Goal: Task Accomplishment & Management: Manage account settings

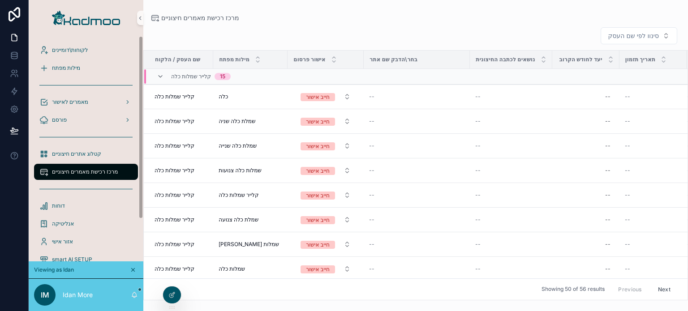
scroll to position [224, 68]
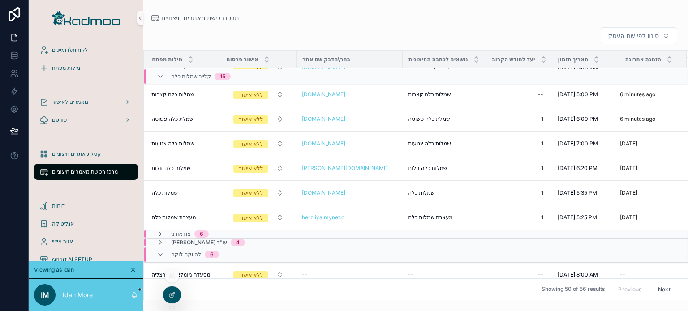
click at [172, 278] on icon at bounding box center [171, 275] width 7 height 7
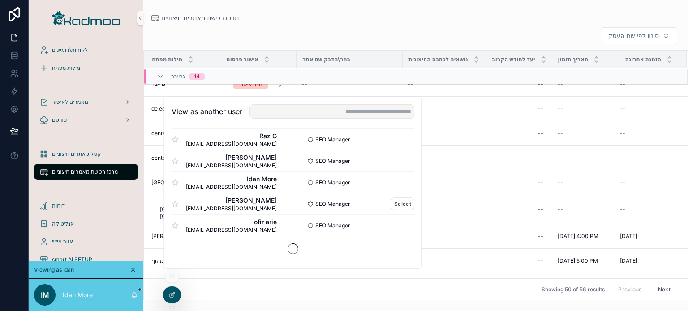
scroll to position [538, 0]
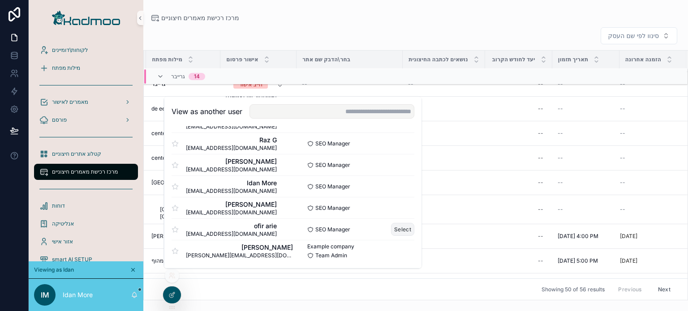
click at [394, 229] on button "Select" at bounding box center [402, 229] width 23 height 13
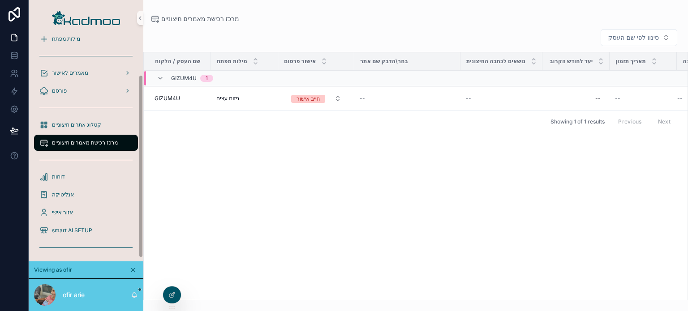
scroll to position [51, 0]
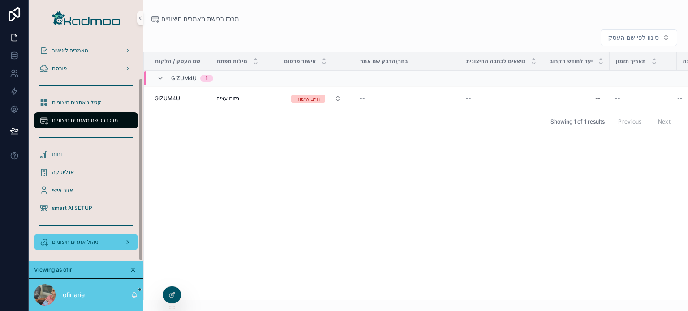
click at [91, 243] on span "ניהול אתרים חיצוניים" at bounding box center [75, 242] width 47 height 7
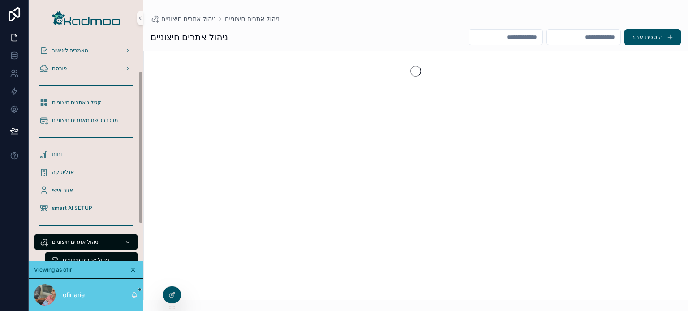
scroll to position [100, 0]
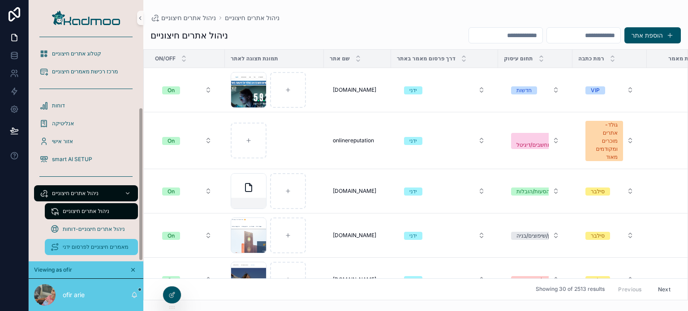
click at [92, 244] on span "מאמרים חיצוניים לפרסום ידני" at bounding box center [96, 247] width 66 height 7
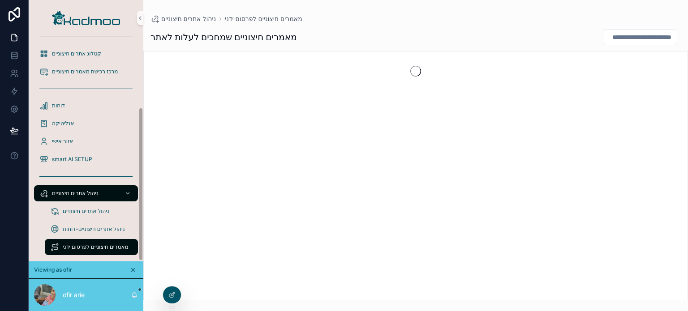
scroll to position [105, 0]
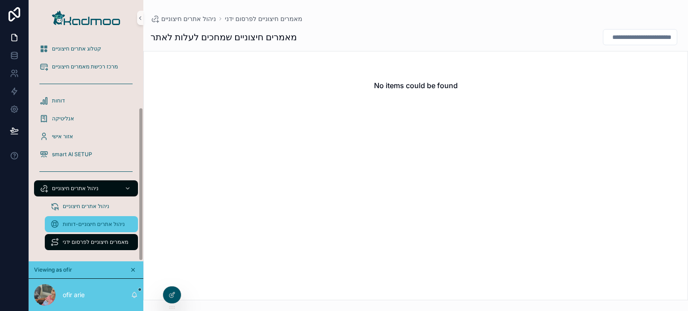
click at [88, 225] on span "ניהול אתרים חיצוניים-דוחות" at bounding box center [94, 224] width 62 height 7
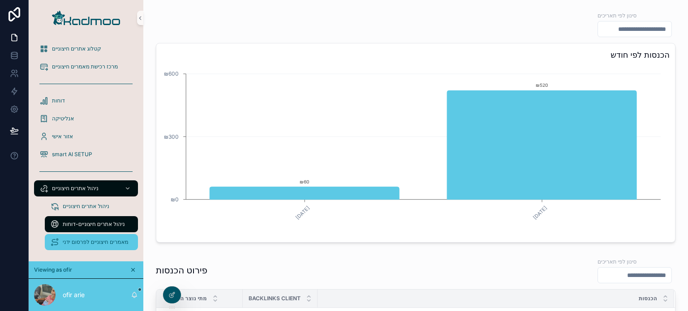
click at [105, 239] on span "מאמרים חיצוניים לפרסום ידני" at bounding box center [96, 242] width 66 height 7
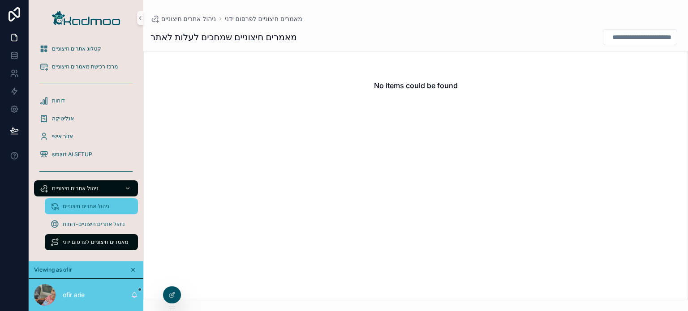
click at [97, 205] on span "ניהול אתרים חיצוניים" at bounding box center [86, 206] width 47 height 7
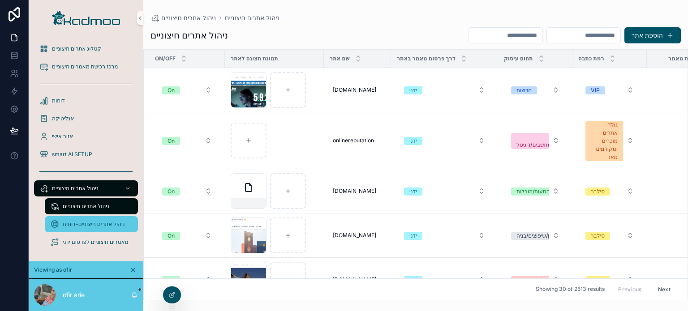
click at [97, 226] on span "ניהול אתרים חיצוניים-דוחות" at bounding box center [94, 224] width 62 height 7
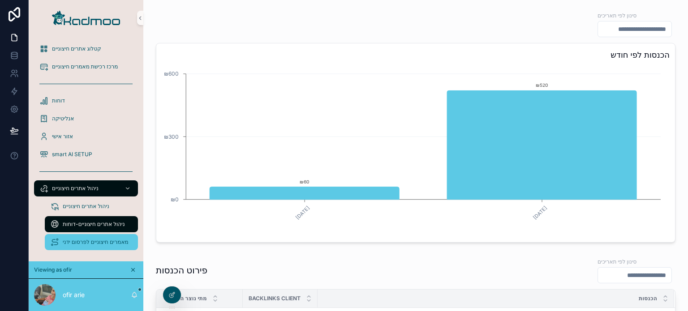
click at [106, 243] on span "מאמרים חיצוניים לפרסום ידני" at bounding box center [96, 242] width 66 height 7
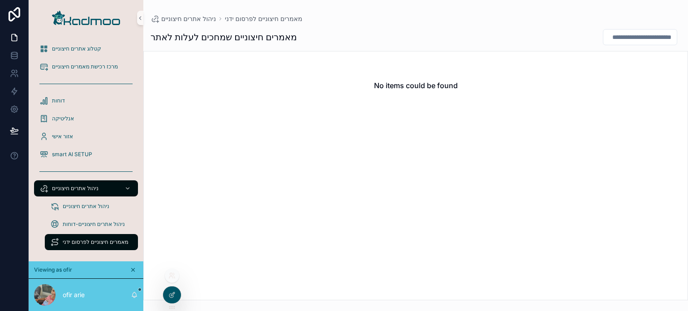
click at [172, 279] on div at bounding box center [172, 276] width 14 height 14
click at [172, 294] on icon at bounding box center [171, 294] width 7 height 7
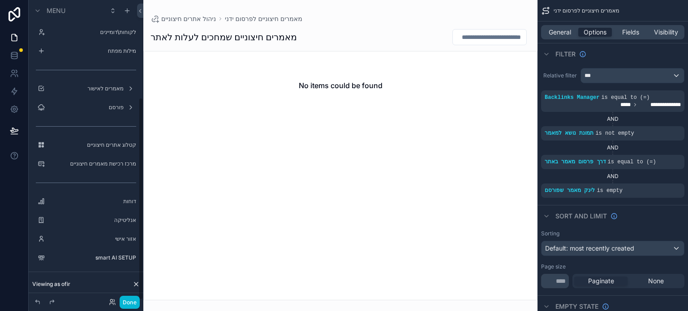
scroll to position [145, 0]
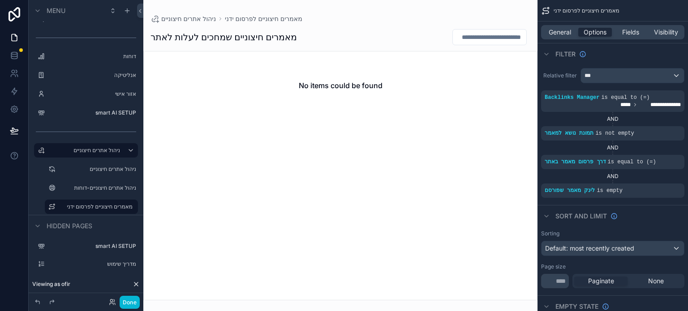
click at [386, 124] on div "scrollable content" at bounding box center [340, 155] width 394 height 311
click at [663, 93] on icon "scrollable content" at bounding box center [661, 91] width 5 height 5
click at [642, 120] on div "AND" at bounding box center [612, 119] width 143 height 7
click at [661, 155] on icon "scrollable content" at bounding box center [661, 155] width 5 height 5
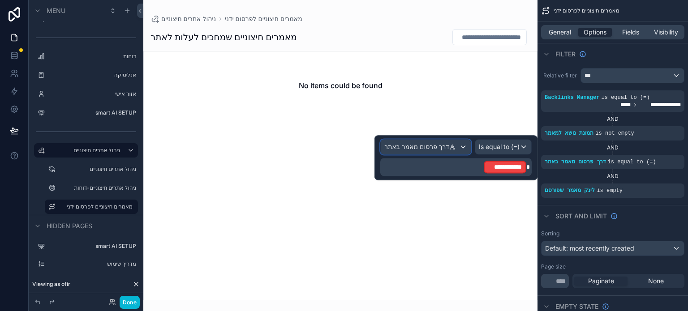
click at [458, 146] on div "דרך פרסום מאמר באתר" at bounding box center [421, 146] width 75 height 9
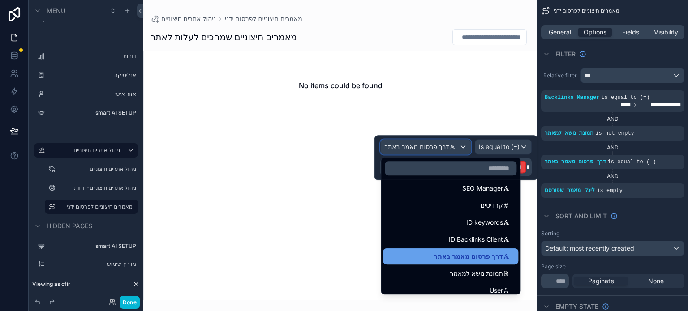
scroll to position [358, 0]
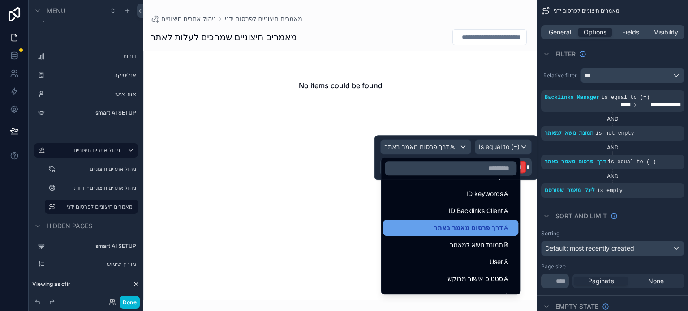
click at [476, 226] on span "דרך פרסום מאמר באתר" at bounding box center [468, 228] width 69 height 11
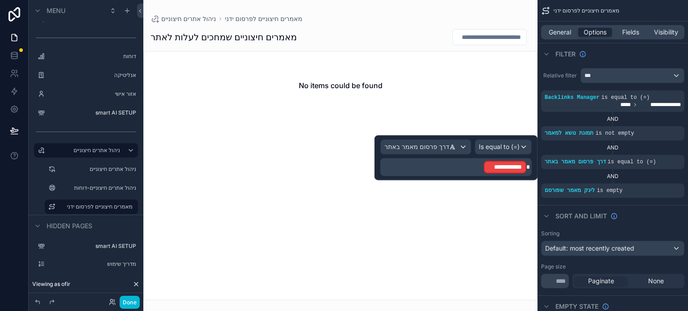
click at [482, 167] on p "**********" at bounding box center [457, 167] width 146 height 14
click at [505, 166] on span "**********" at bounding box center [505, 167] width 34 height 9
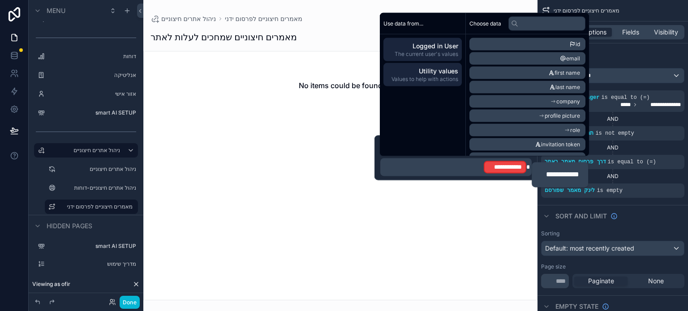
click at [433, 74] on span "Utility values" at bounding box center [422, 71] width 71 height 9
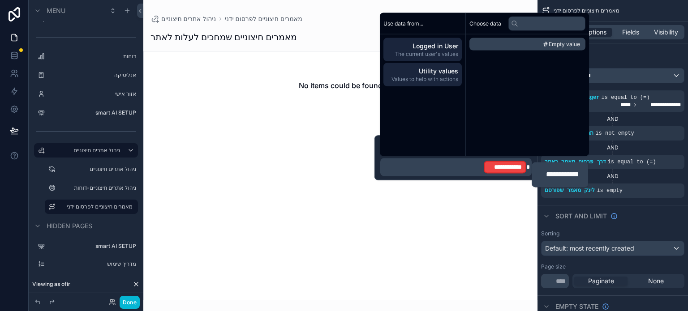
click at [446, 45] on span "Logged in User" at bounding box center [422, 46] width 71 height 9
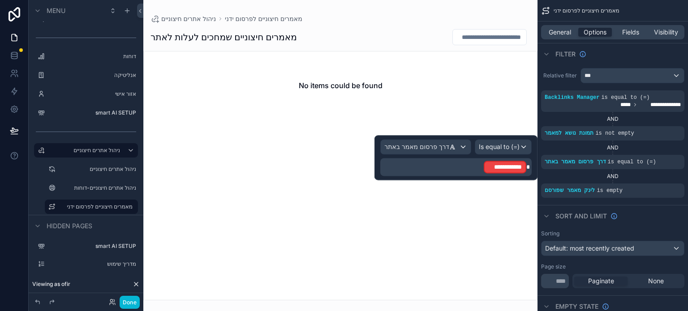
click at [475, 171] on p "**********" at bounding box center [457, 167] width 146 height 14
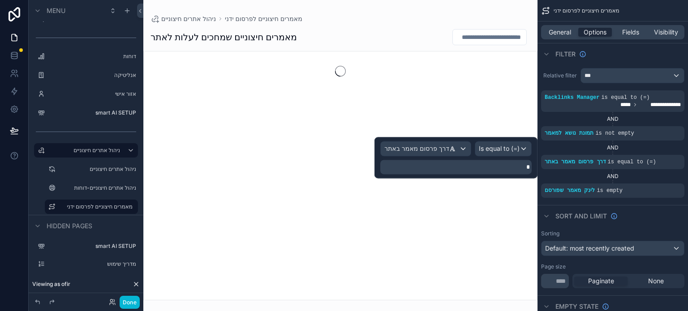
click at [489, 168] on p at bounding box center [457, 167] width 146 height 9
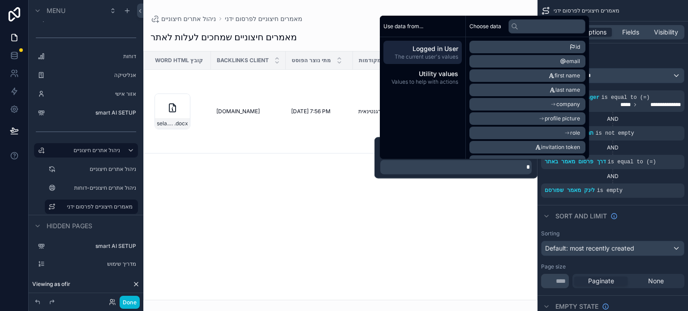
click at [447, 170] on p at bounding box center [457, 167] width 146 height 9
click at [377, 150] on div "דרך פרסום מאמר באתר Is equal to (=)" at bounding box center [455, 157] width 163 height 41
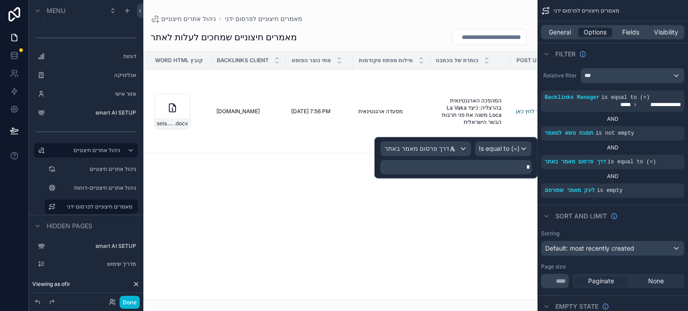
click at [509, 168] on p at bounding box center [457, 167] width 146 height 9
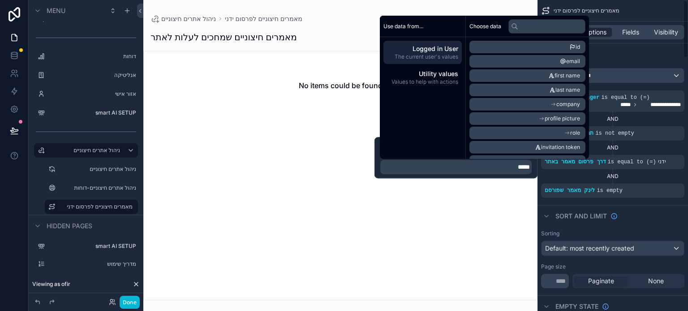
click at [552, 175] on div "AND" at bounding box center [612, 176] width 143 height 7
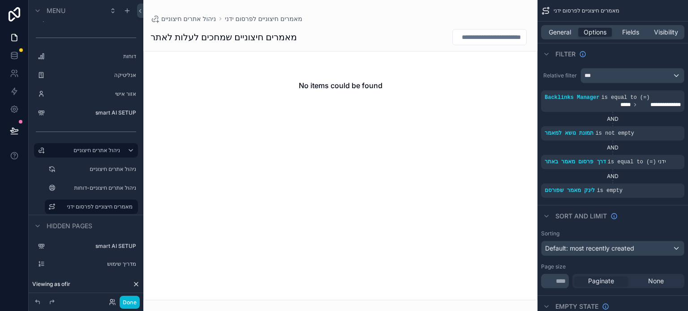
click at [430, 154] on div "No items could be found" at bounding box center [340, 175] width 394 height 249
click at [608, 164] on span "is equal to (=)" at bounding box center [632, 162] width 48 height 6
click at [659, 155] on icon "scrollable content" at bounding box center [661, 155] width 5 height 5
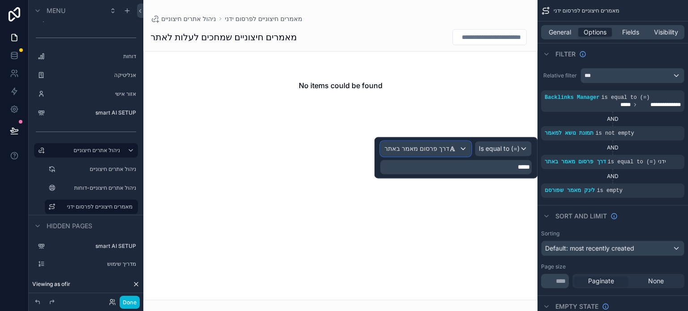
click at [430, 146] on span "דרך פרסום מאמר באתר" at bounding box center [416, 148] width 65 height 9
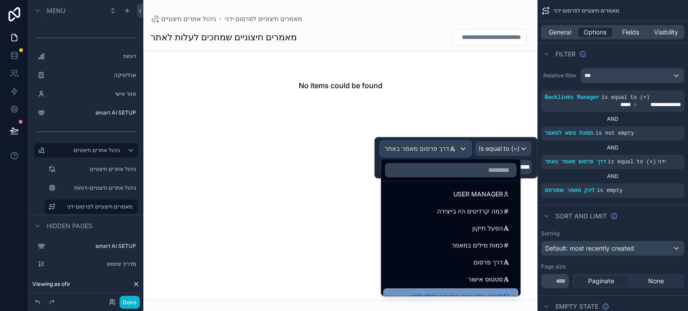
scroll to position [625, 0]
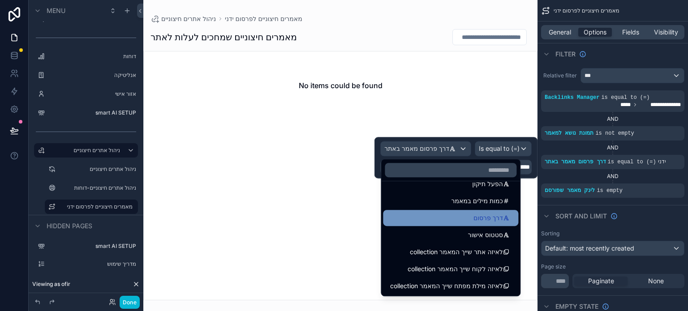
click at [486, 216] on span "דרך פרסום" at bounding box center [488, 218] width 30 height 11
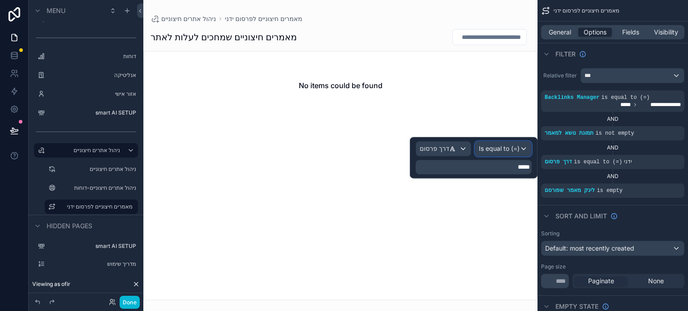
click at [496, 154] on div "Is equal to (=)" at bounding box center [503, 148] width 56 height 14
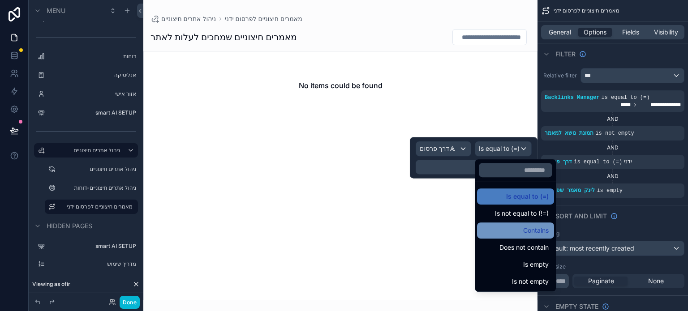
click at [515, 223] on div "Contains" at bounding box center [515, 231] width 77 height 16
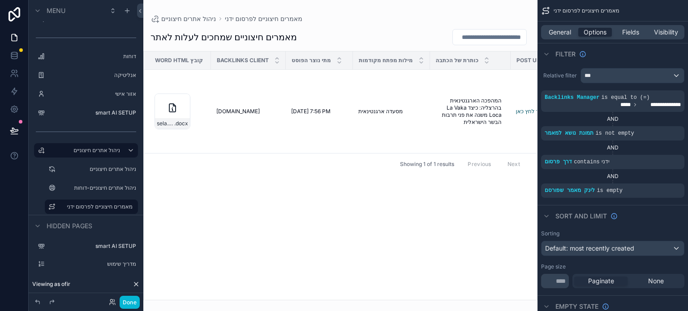
click at [645, 178] on div "AND" at bounding box center [612, 176] width 143 height 7
drag, startPoint x: 362, startPoint y: 223, endPoint x: 335, endPoint y: 272, distance: 55.7
click at [361, 224] on div "קובץ Word HTML Backlinks Client מתי נוצר הפוסט מילות מפתח מקודמות כותרת של הכתב…" at bounding box center [340, 175] width 393 height 248
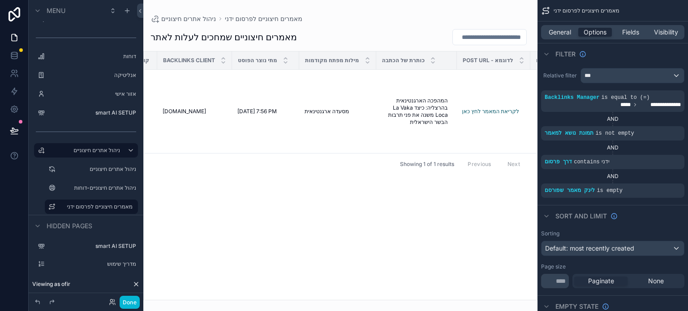
scroll to position [0, 0]
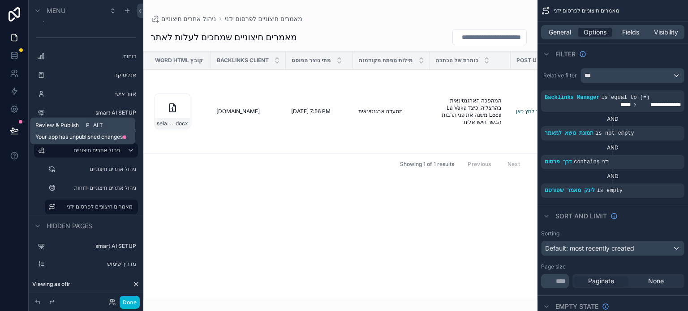
click at [11, 127] on icon at bounding box center [14, 130] width 9 height 9
click at [13, 130] on icon at bounding box center [14, 130] width 8 height 4
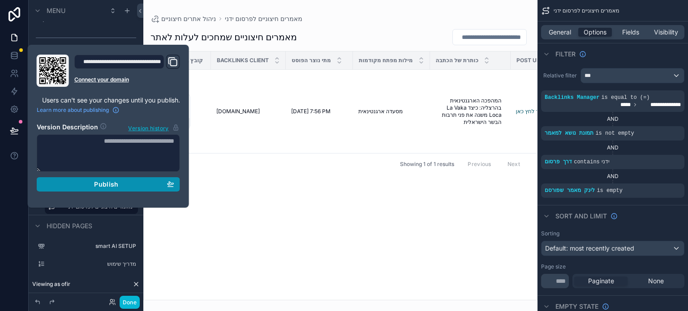
click at [98, 186] on span "Publish" at bounding box center [106, 184] width 24 height 8
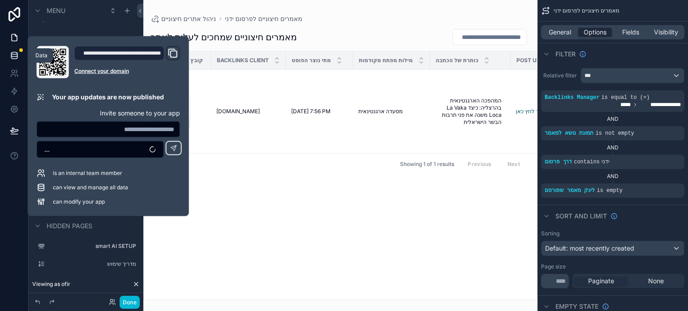
click at [16, 55] on icon at bounding box center [14, 55] width 9 height 9
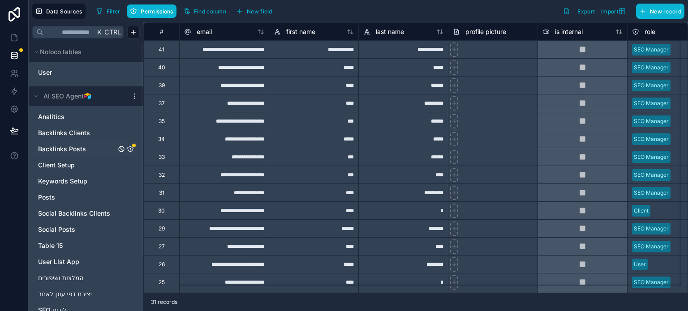
click at [73, 151] on span "Backlinks Posts" at bounding box center [62, 149] width 48 height 9
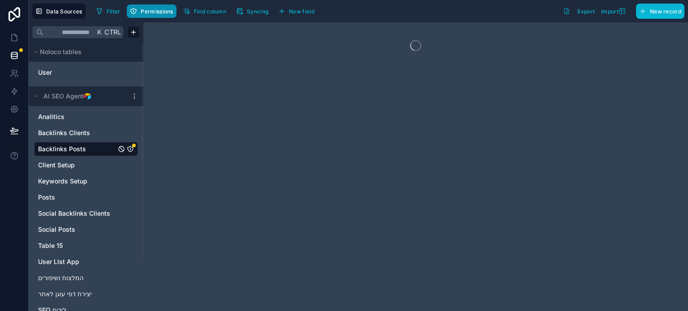
click at [150, 14] on span "Permissions" at bounding box center [157, 11] width 32 height 7
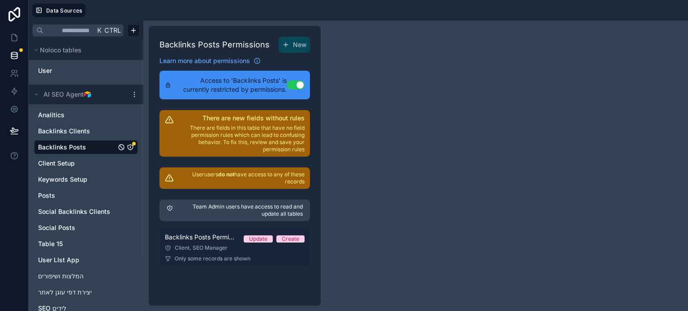
click at [222, 244] on div "Client, SEO Manager" at bounding box center [235, 247] width 140 height 7
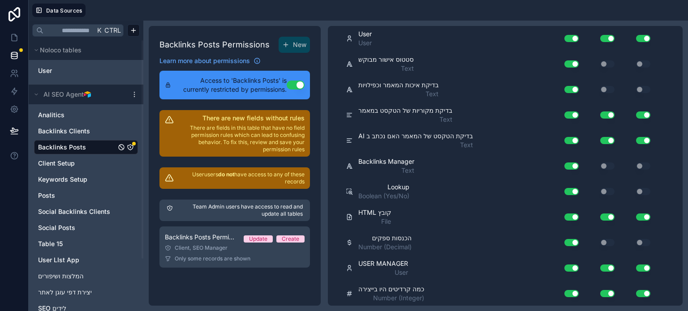
scroll to position [1119, 0]
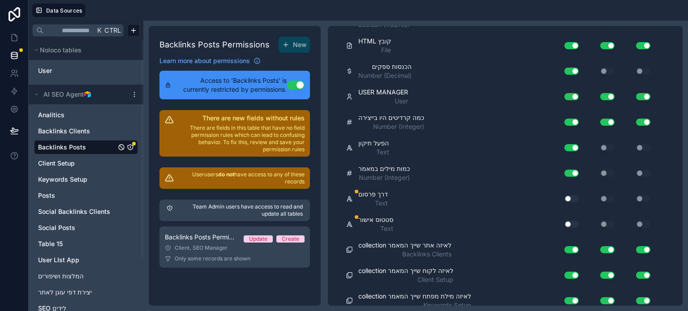
drag, startPoint x: 569, startPoint y: 218, endPoint x: 565, endPoint y: 206, distance: 12.5
click at [568, 221] on button "Use setting" at bounding box center [571, 224] width 14 height 7
drag, startPoint x: 568, startPoint y: 188, endPoint x: 572, endPoint y: 196, distance: 8.6
click at [568, 195] on button "Use setting" at bounding box center [571, 198] width 14 height 7
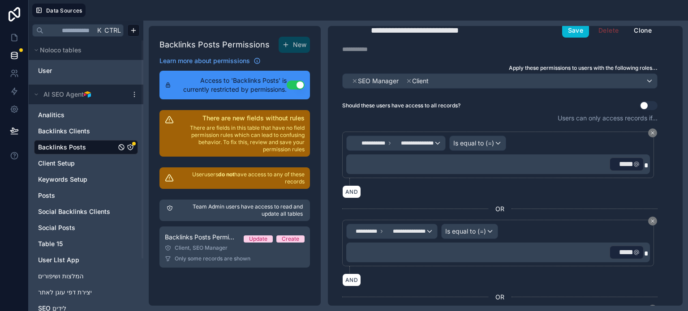
scroll to position [0, 0]
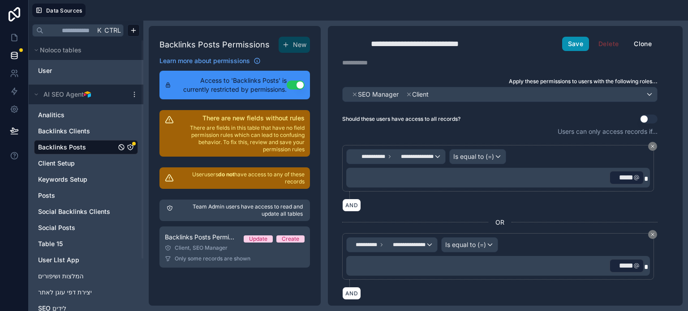
click at [573, 46] on button "Save" at bounding box center [575, 44] width 27 height 14
